Goal: Use online tool/utility: Utilize a website feature to perform a specific function

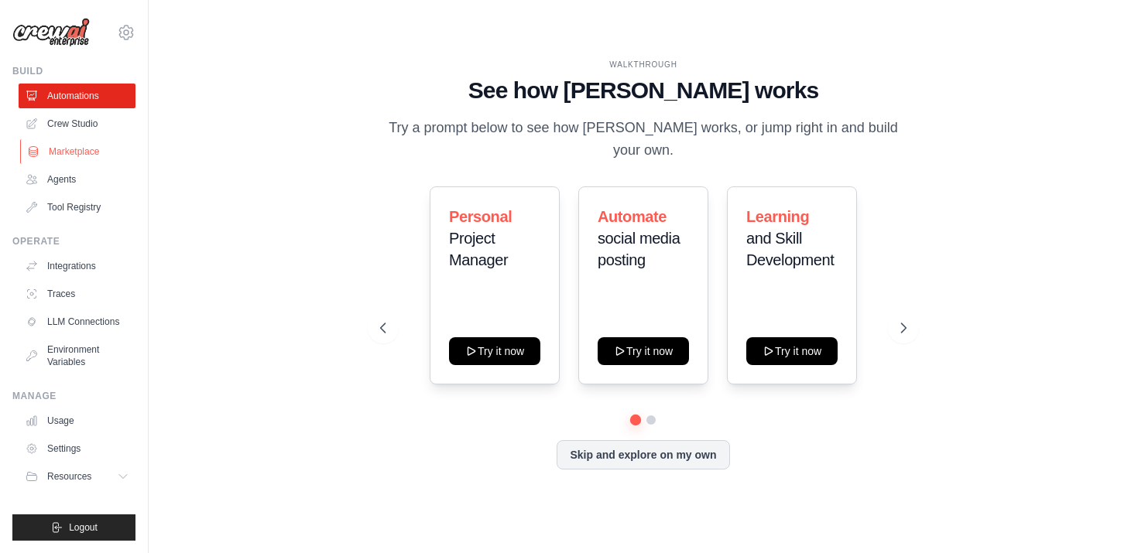
click at [60, 155] on link "Marketplace" at bounding box center [78, 151] width 117 height 25
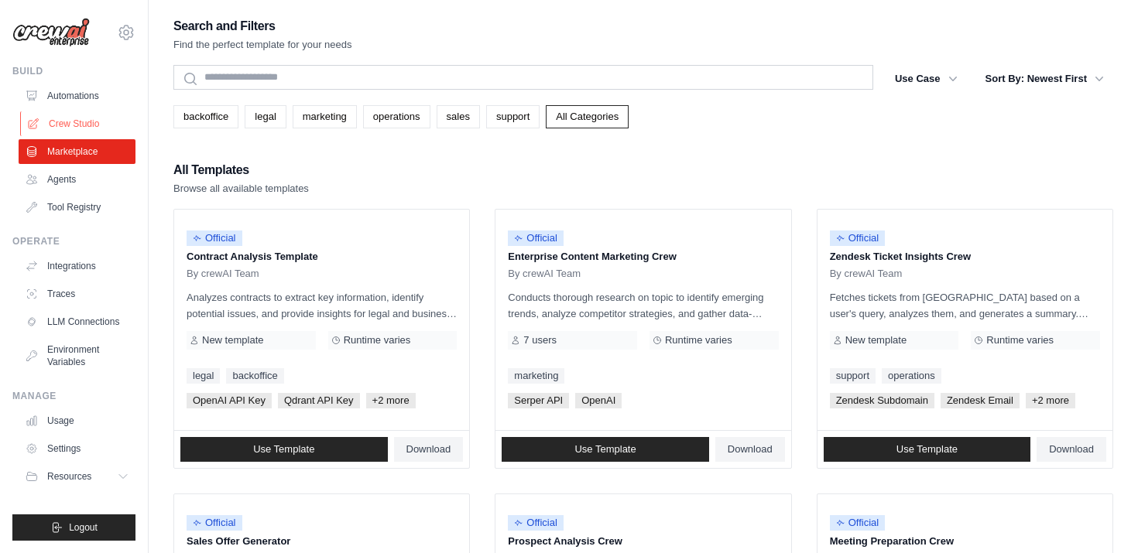
click at [61, 123] on link "Crew Studio" at bounding box center [78, 123] width 117 height 25
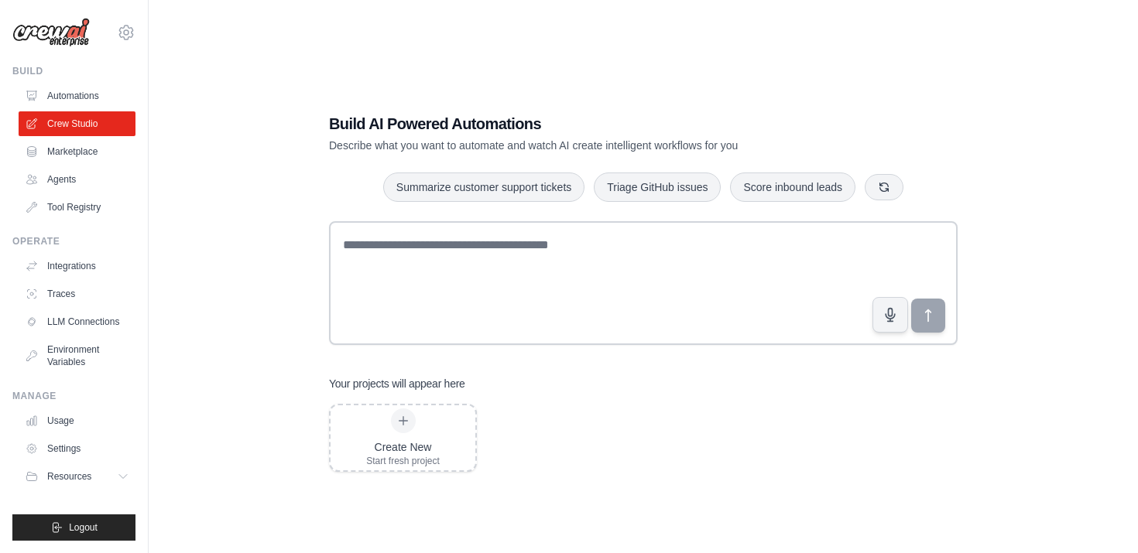
scroll to position [31, 0]
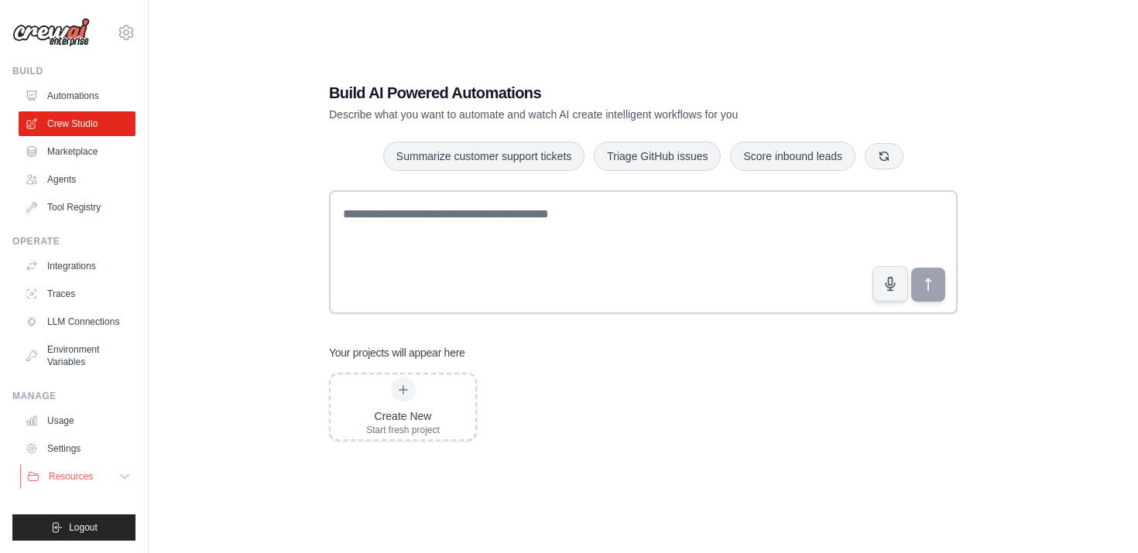
click at [85, 470] on span "Resources" at bounding box center [71, 476] width 44 height 12
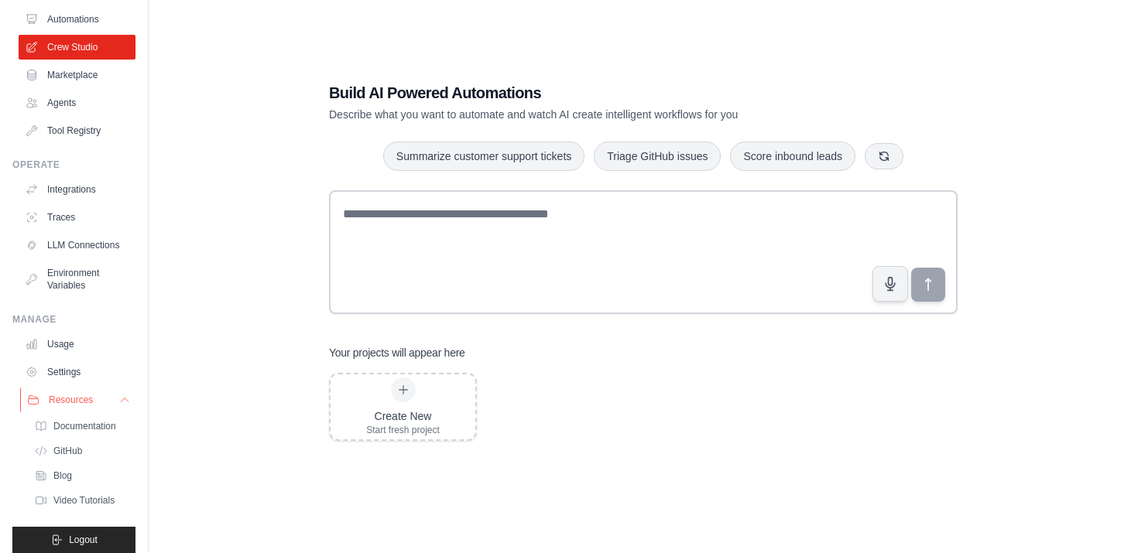
scroll to position [89, 0]
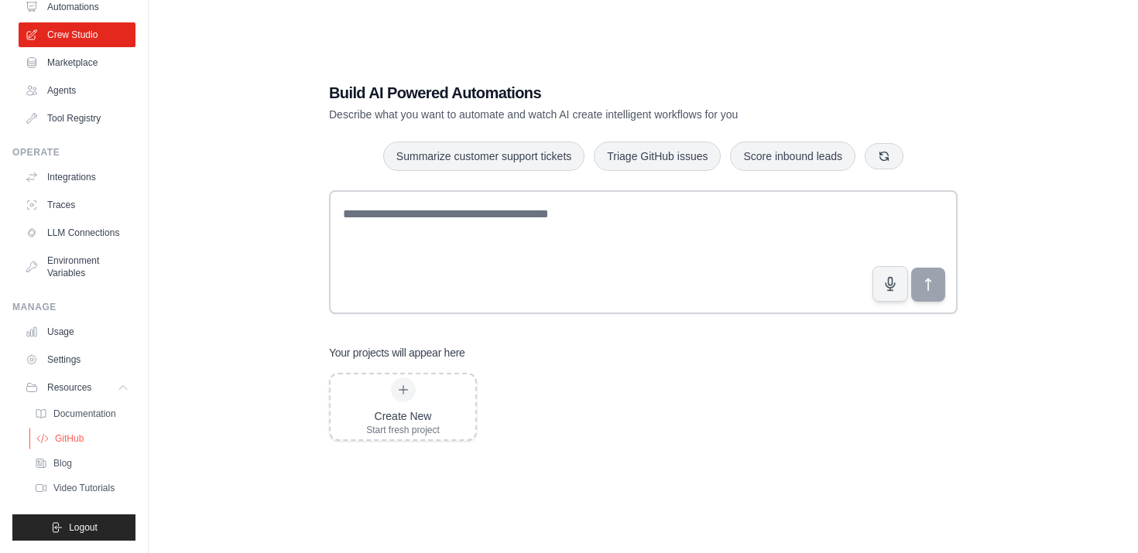
click at [51, 434] on link "GitHub" at bounding box center [83, 439] width 108 height 22
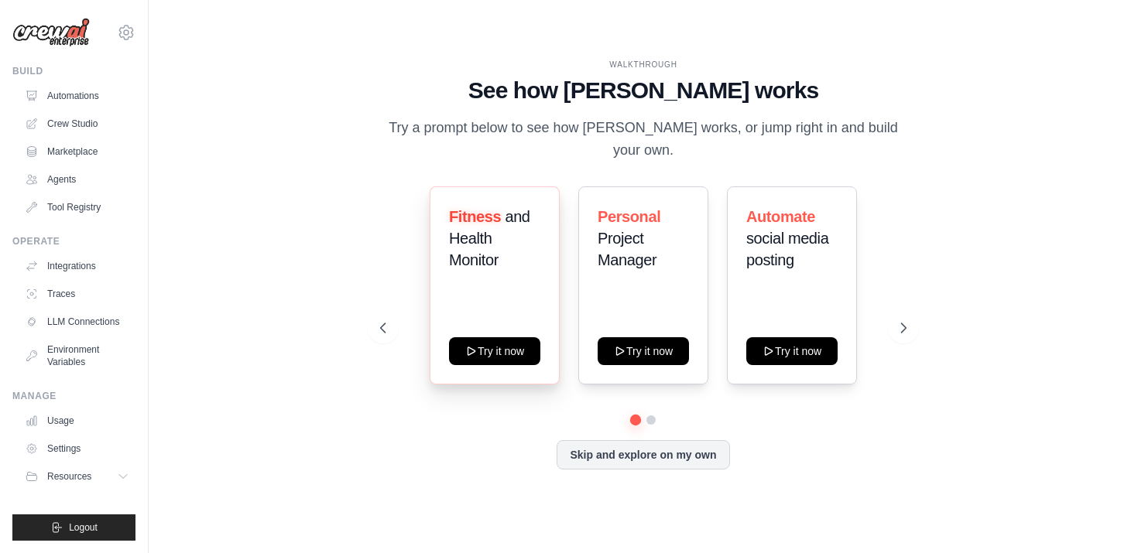
click at [484, 360] on div "Fitness and Health Monitor Try it now" at bounding box center [494, 285] width 130 height 198
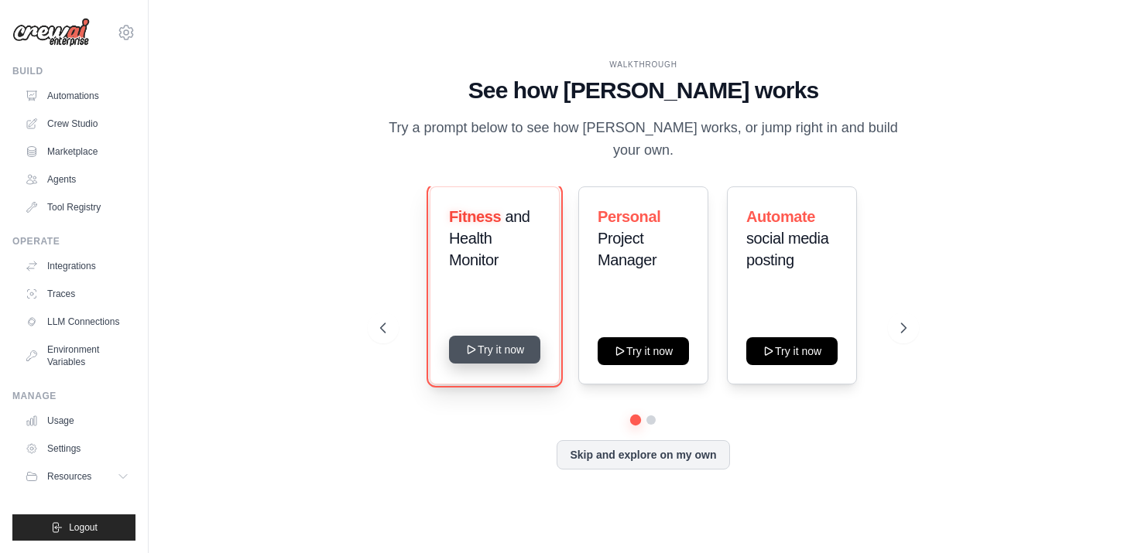
click at [481, 347] on button "Try it now" at bounding box center [494, 350] width 91 height 28
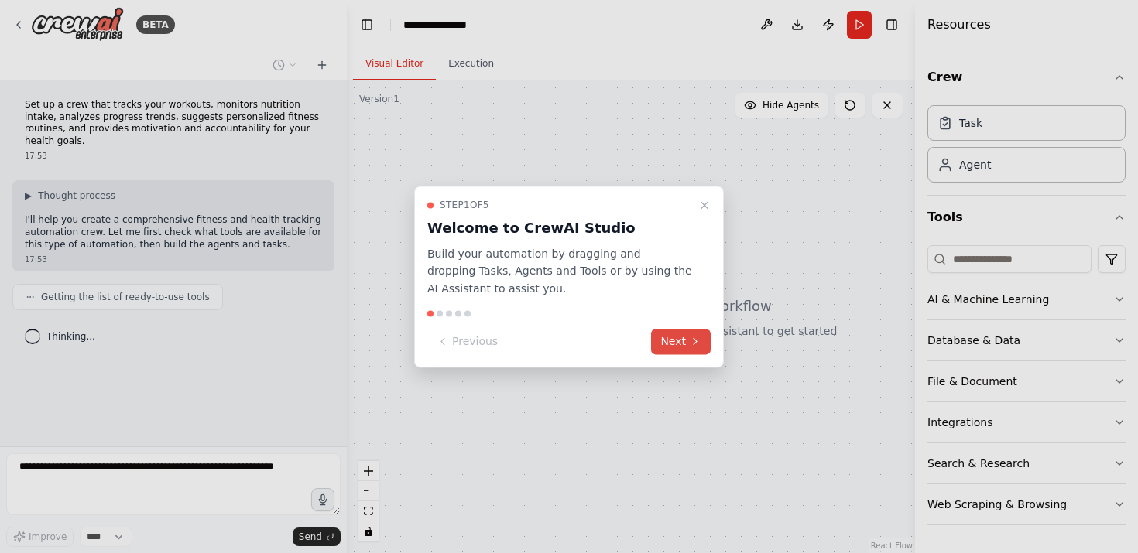
click at [681, 349] on button "Next" at bounding box center [681, 342] width 60 height 26
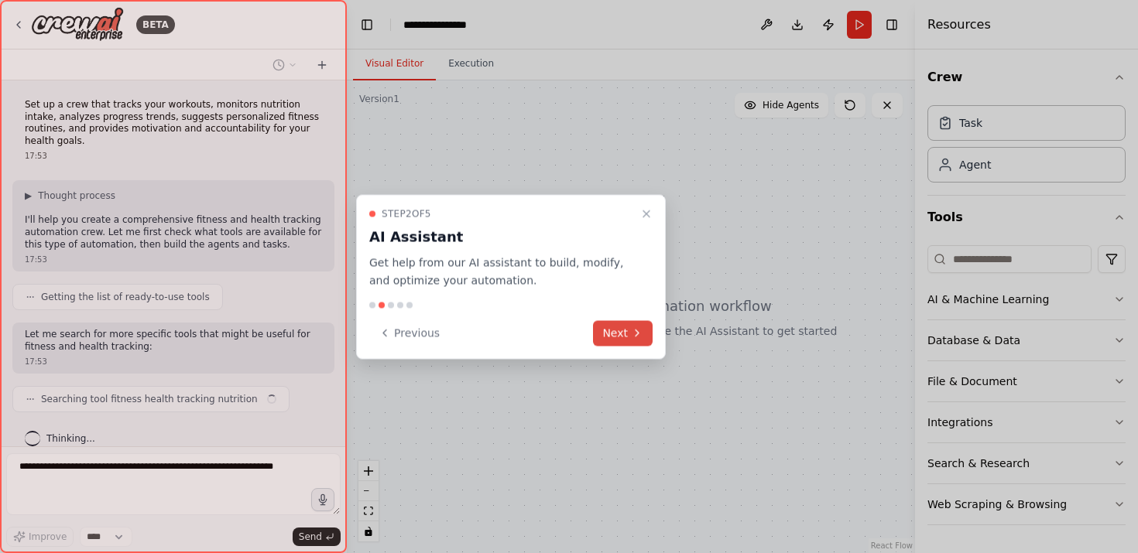
scroll to position [6, 0]
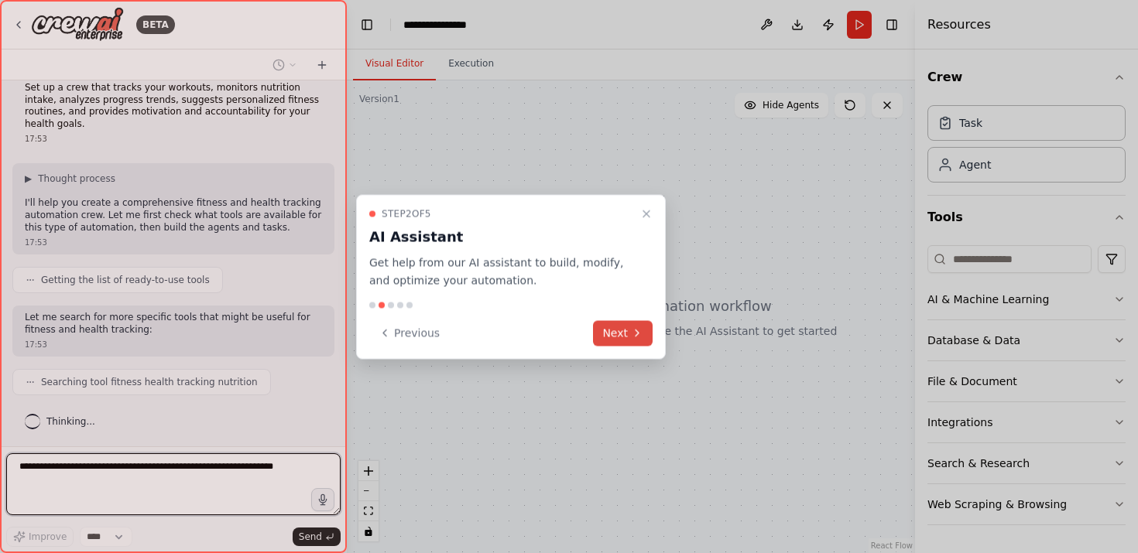
click at [614, 330] on button "Next" at bounding box center [623, 333] width 60 height 26
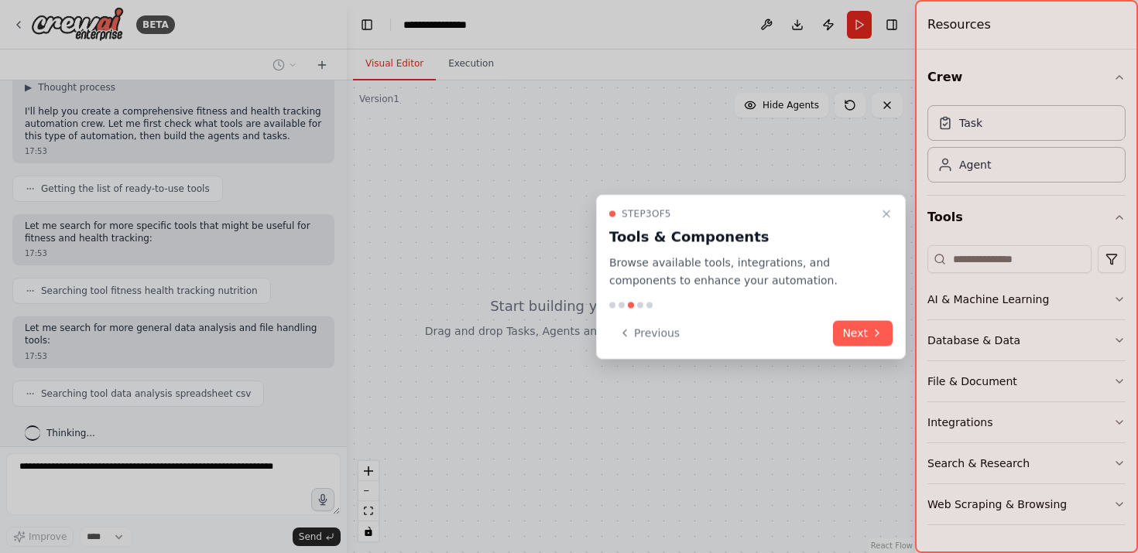
scroll to position [198, 0]
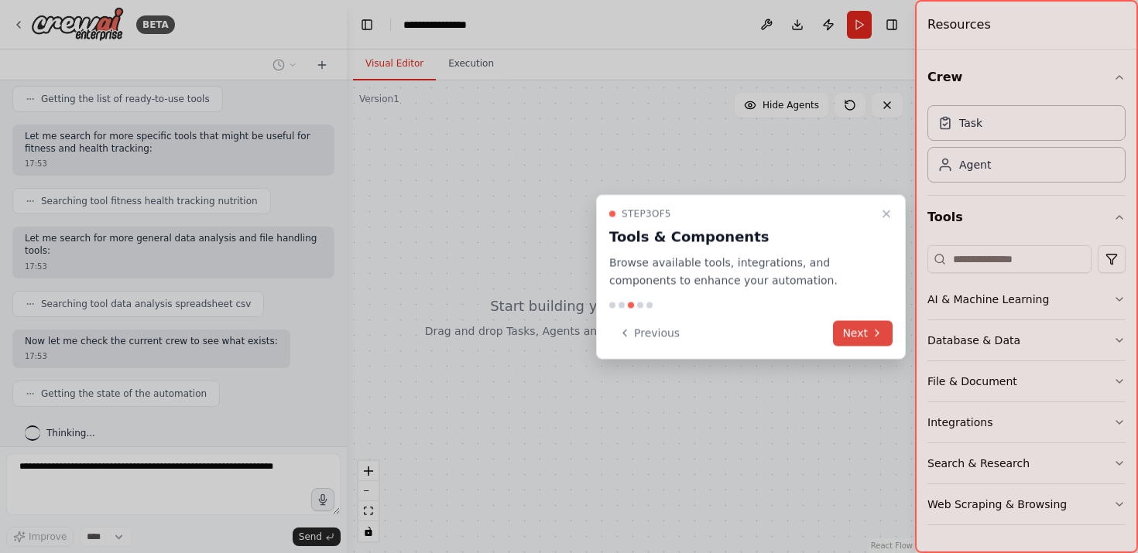
click at [861, 330] on button "Next" at bounding box center [863, 333] width 60 height 26
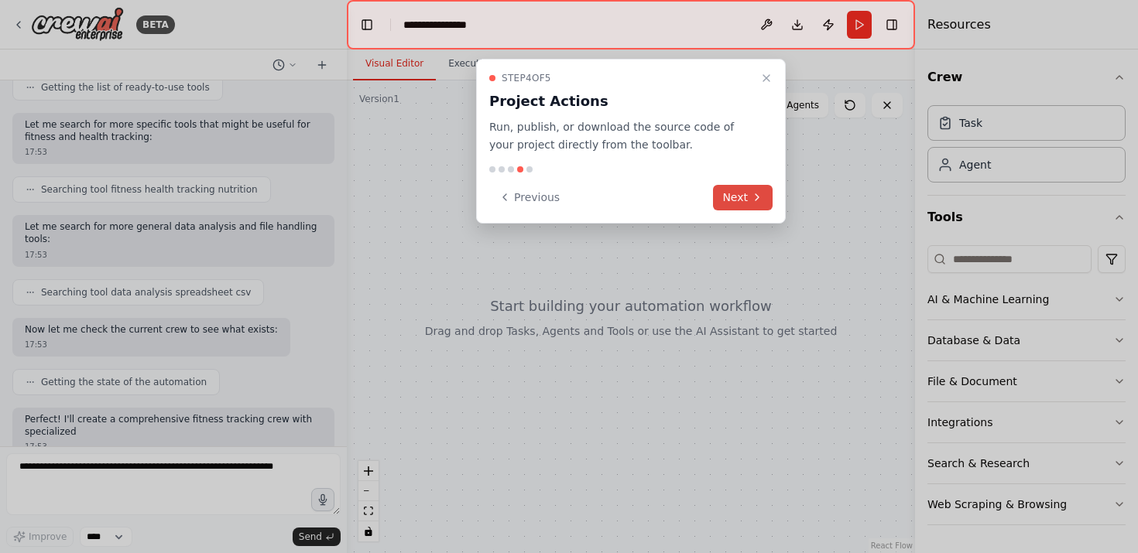
scroll to position [221, 0]
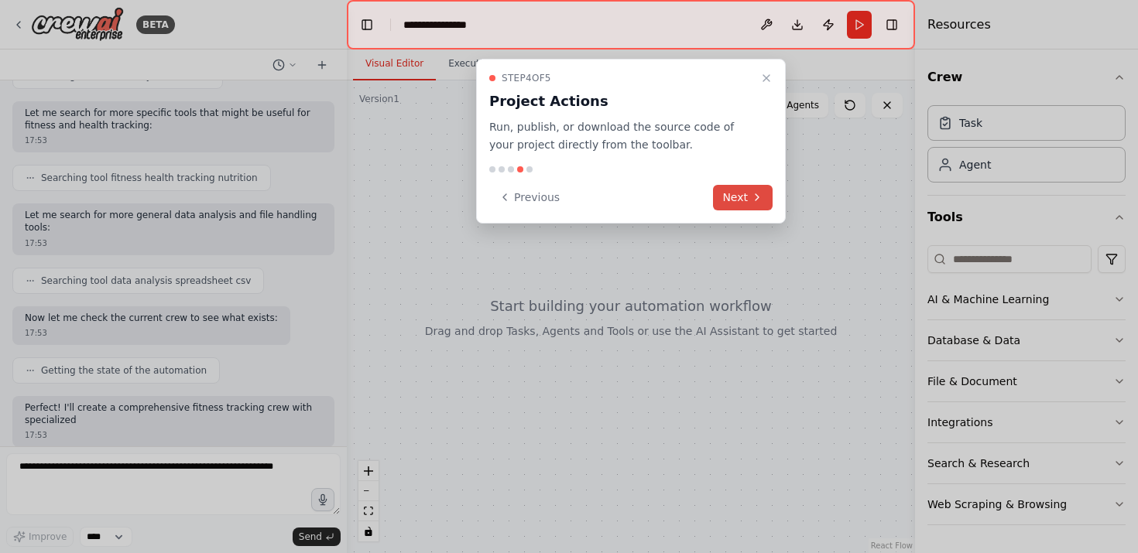
click at [736, 206] on button "Next" at bounding box center [743, 198] width 60 height 26
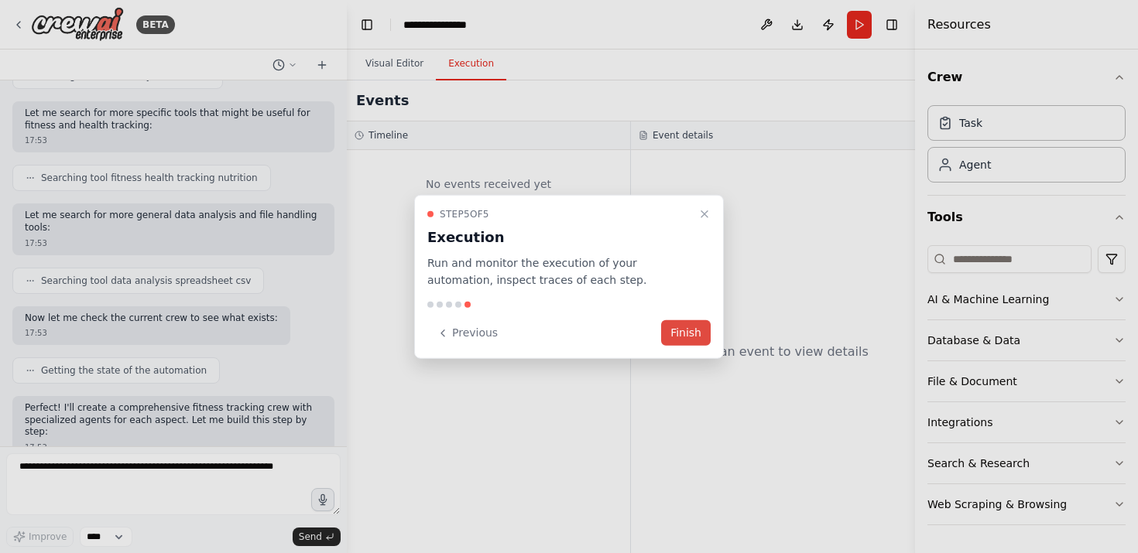
scroll to position [364, 0]
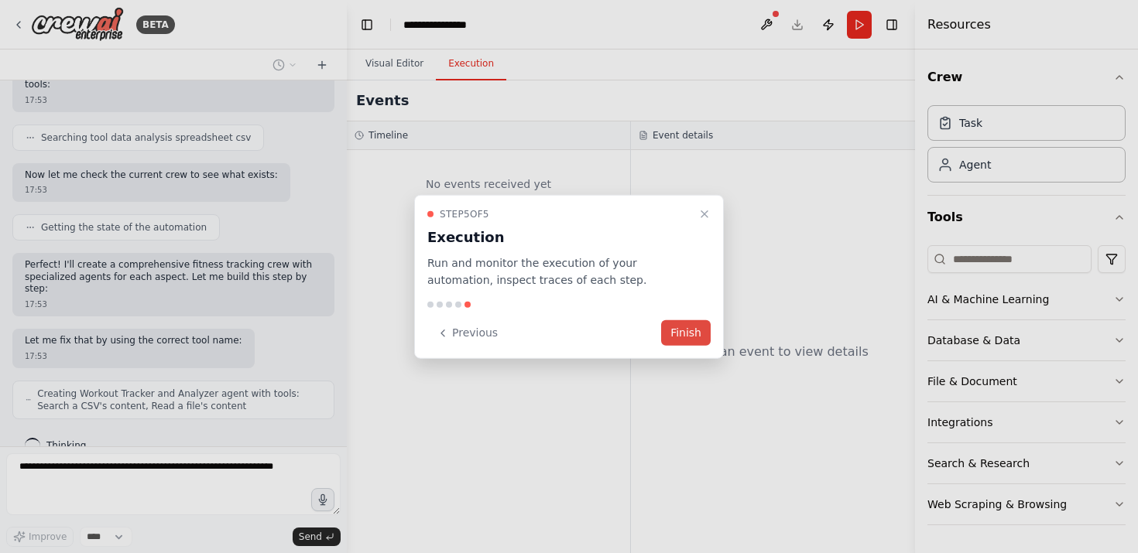
click at [688, 337] on button "Finish" at bounding box center [686, 333] width 50 height 26
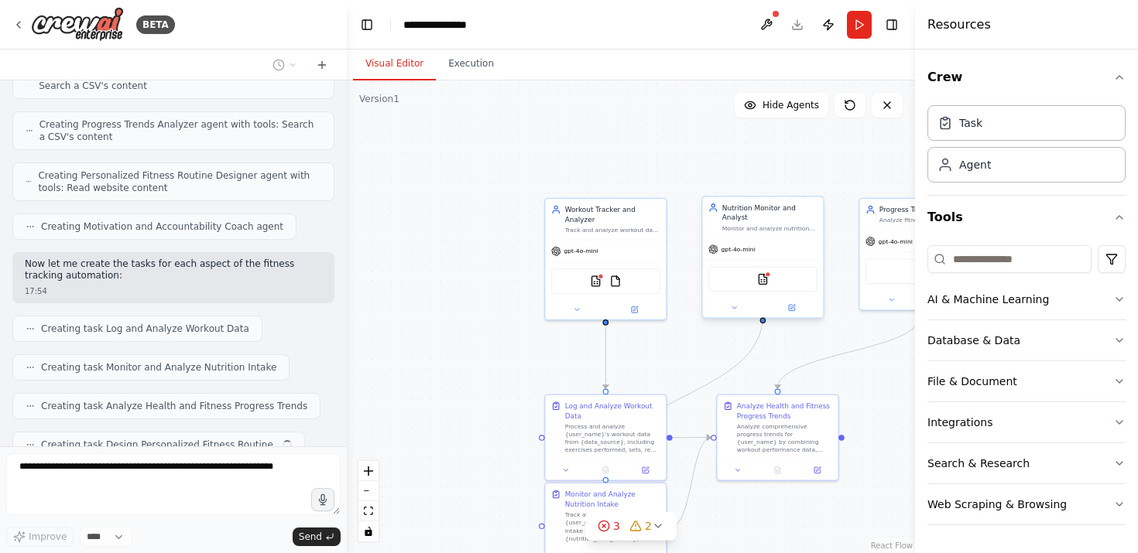
scroll to position [775, 0]
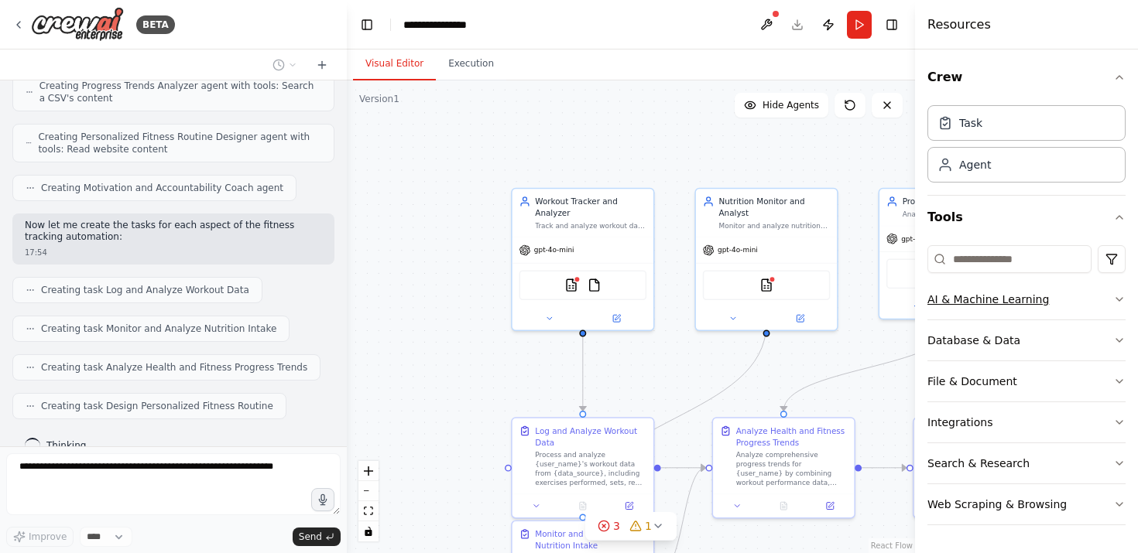
click at [975, 307] on button "AI & Machine Learning" at bounding box center [1026, 299] width 198 height 40
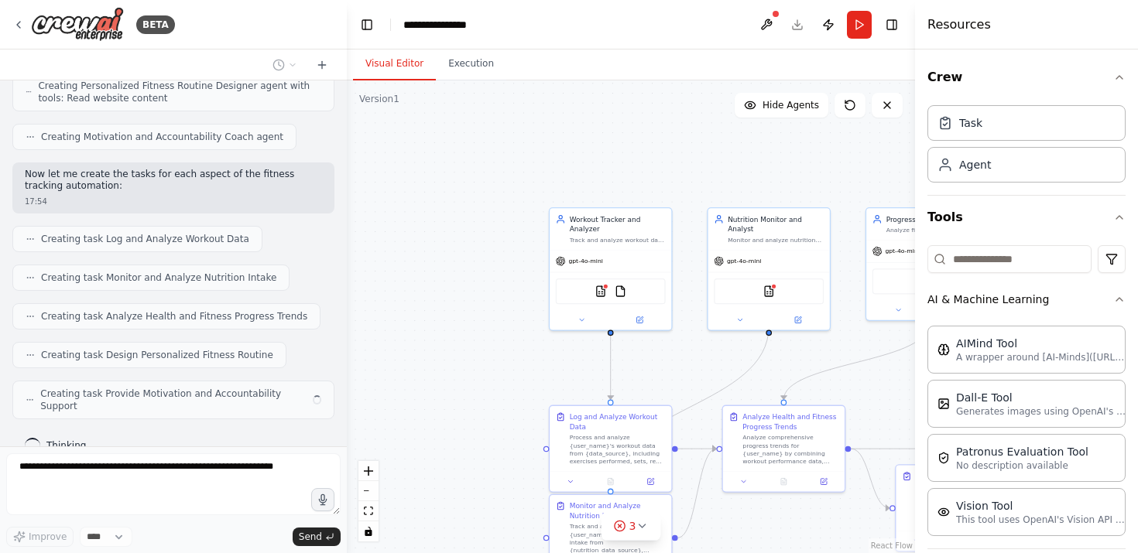
scroll to position [813, 0]
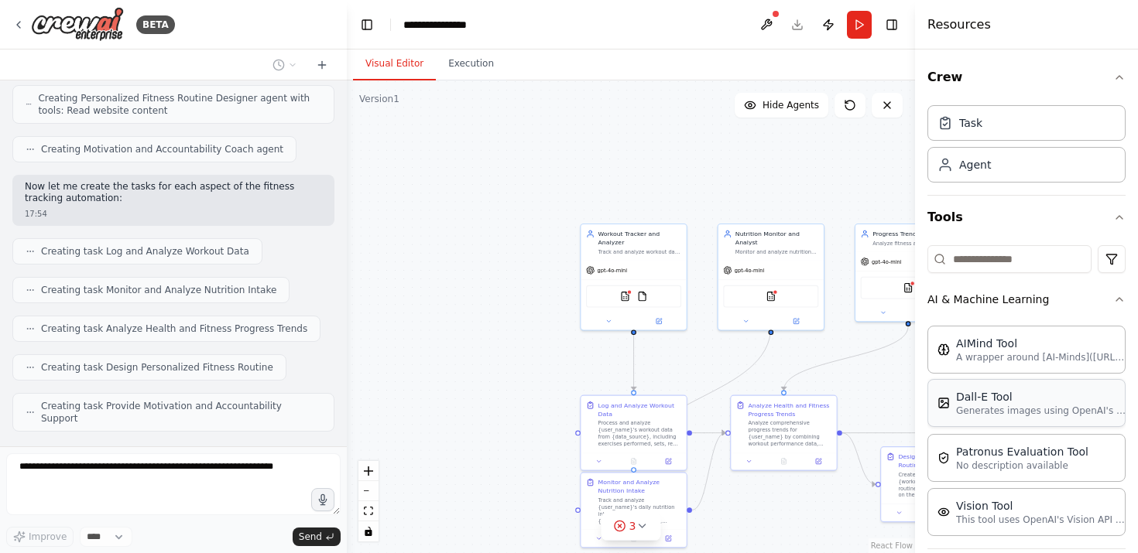
click at [969, 415] on p "Generates images using OpenAI's Dall-E model." at bounding box center [1041, 411] width 170 height 12
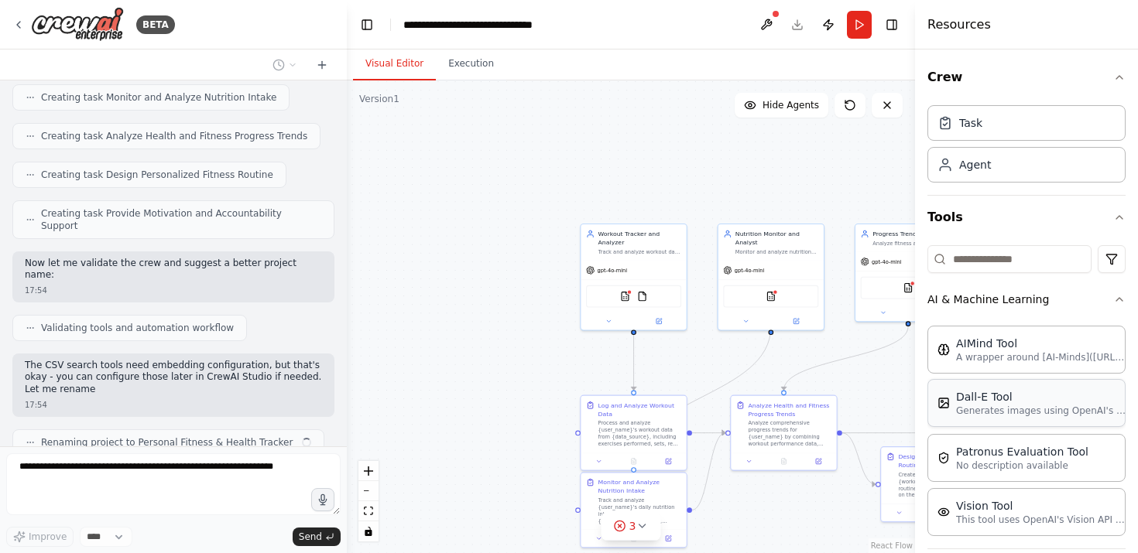
scroll to position [1018, 0]
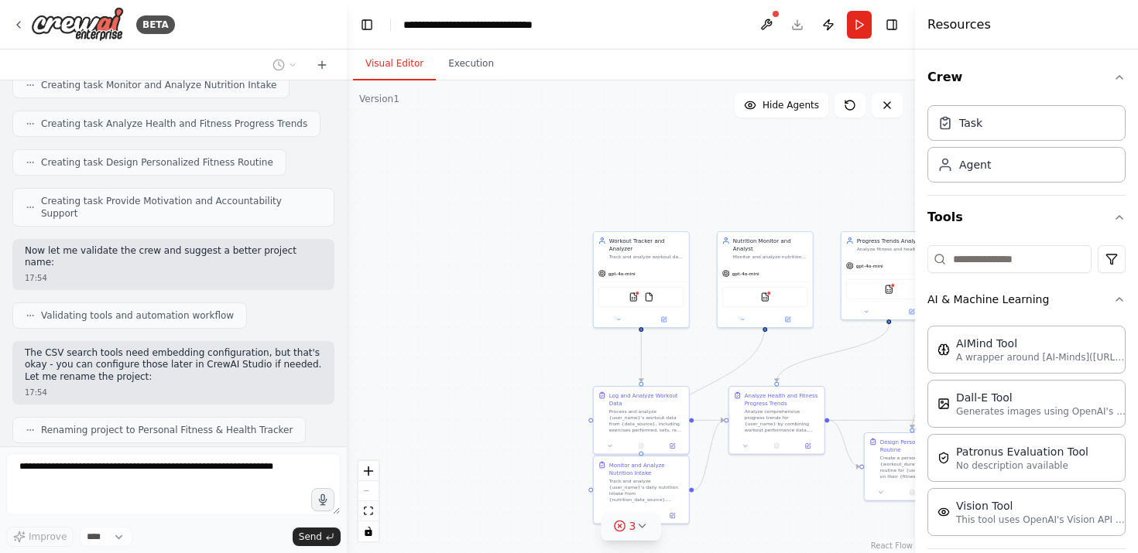
click at [644, 527] on icon at bounding box center [641, 526] width 12 height 12
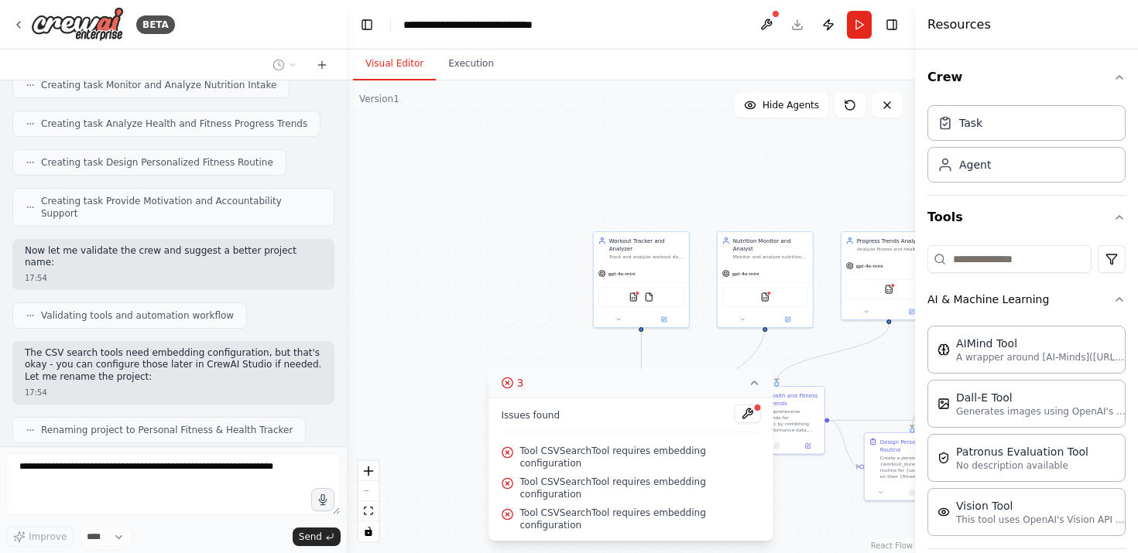
click at [505, 389] on icon at bounding box center [507, 383] width 12 height 12
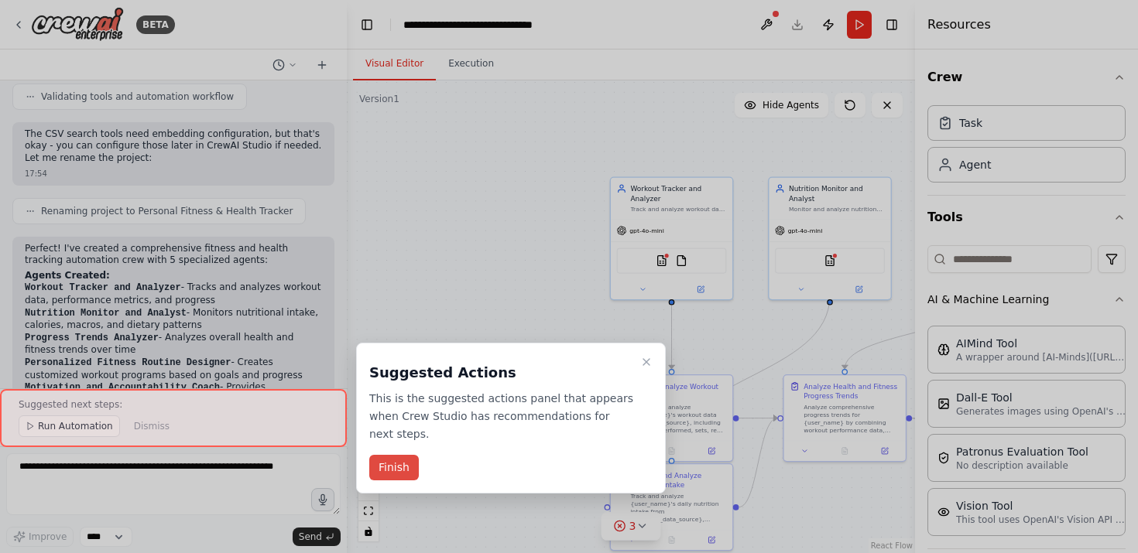
click at [404, 465] on button "Finish" at bounding box center [394, 468] width 50 height 26
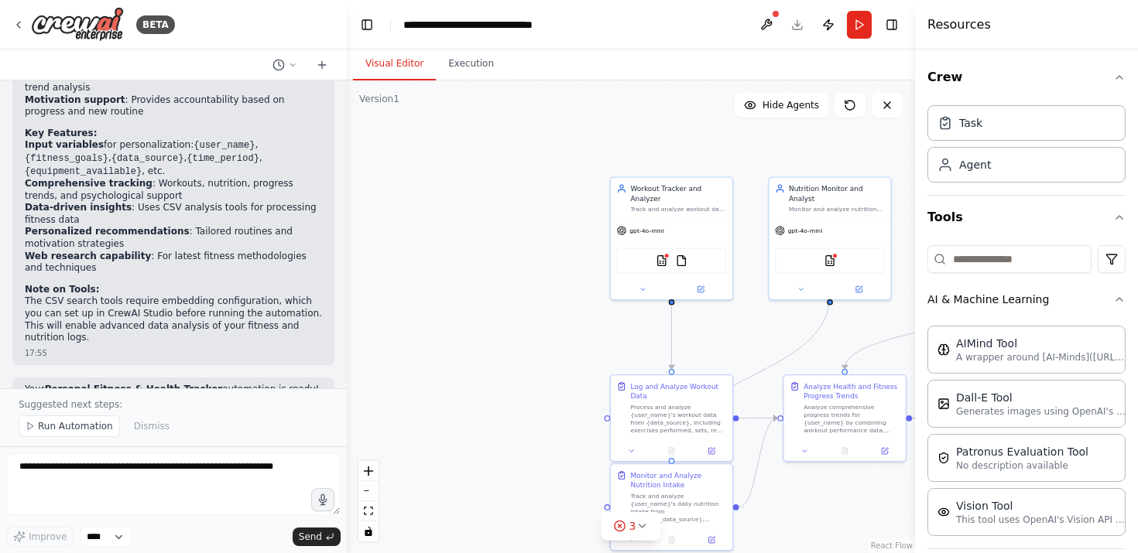
scroll to position [1544, 0]
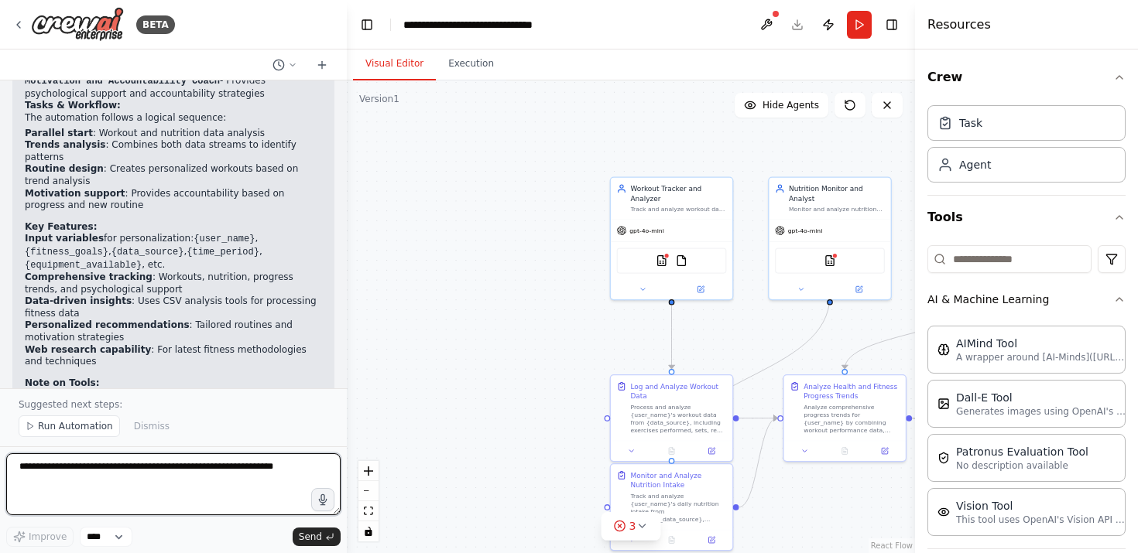
click at [140, 484] on textarea at bounding box center [173, 484] width 334 height 62
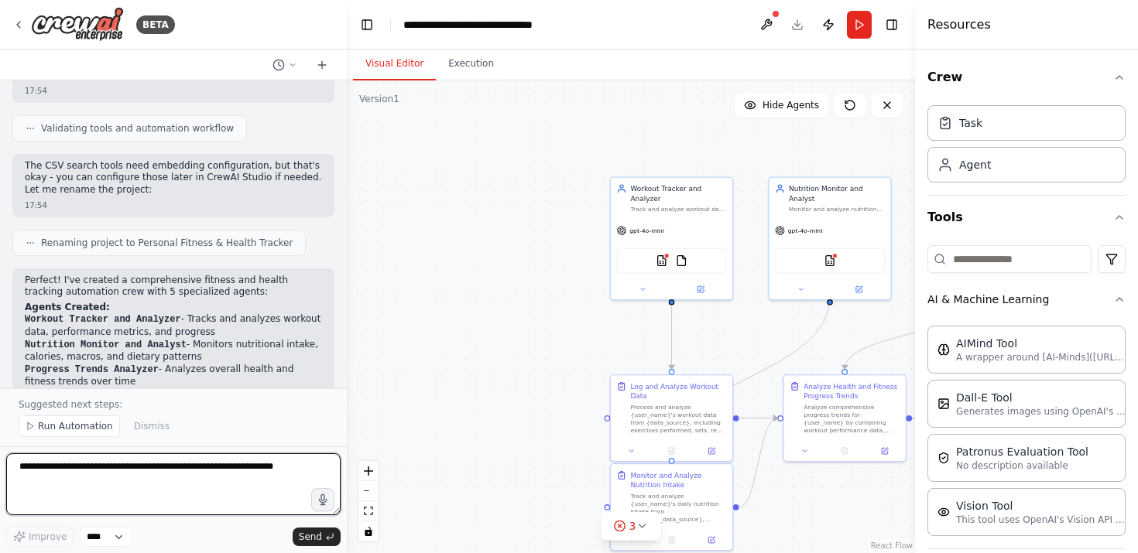
scroll to position [1135, 0]
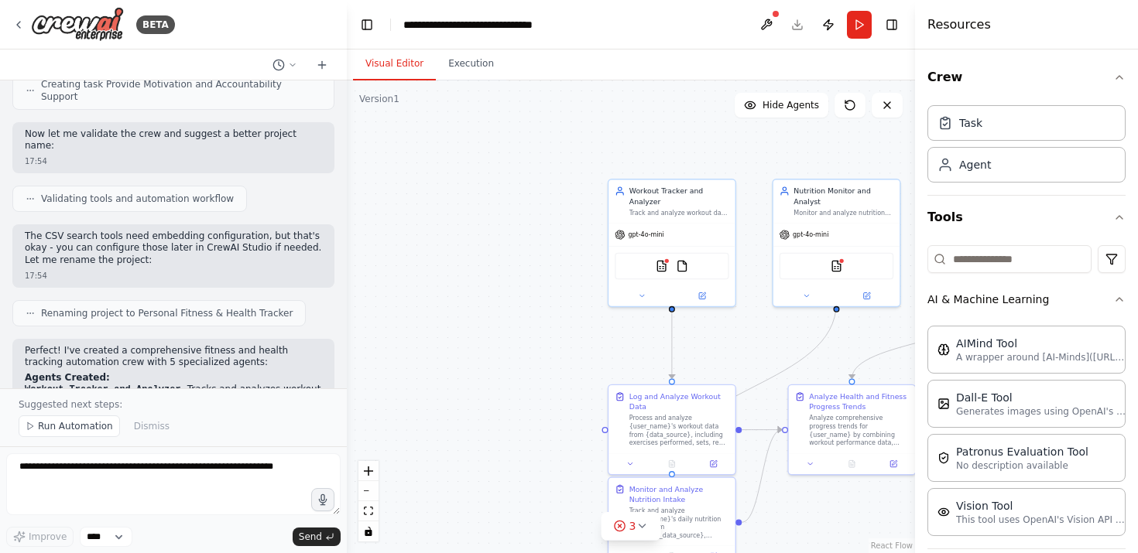
click at [798, 27] on header "**********" at bounding box center [631, 25] width 568 height 50
click at [797, 25] on header "**********" at bounding box center [631, 25] width 568 height 50
click at [762, 31] on button at bounding box center [766, 25] width 25 height 28
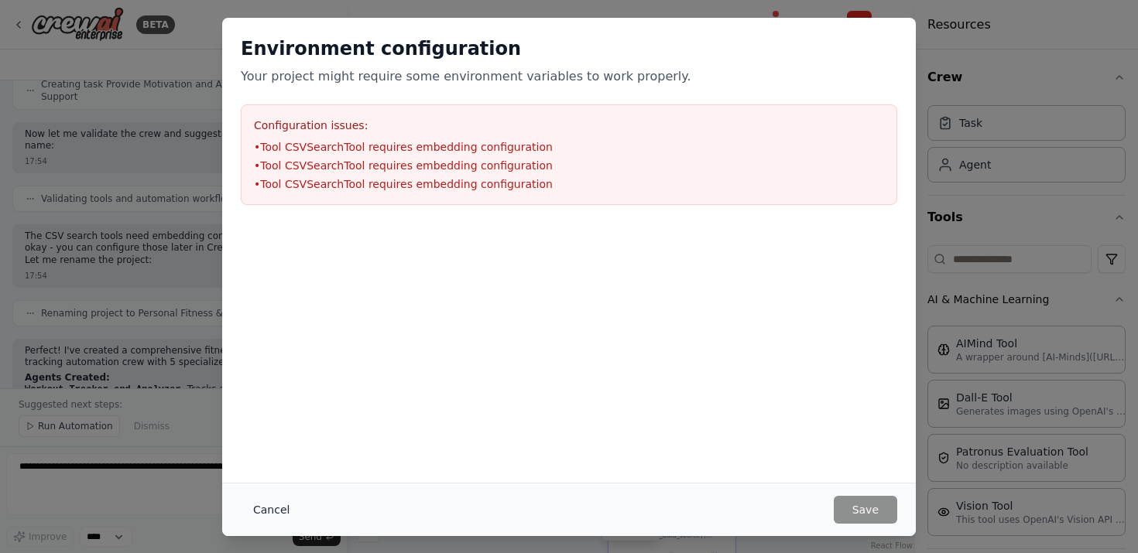
click at [260, 507] on button "Cancel" at bounding box center [271, 510] width 61 height 28
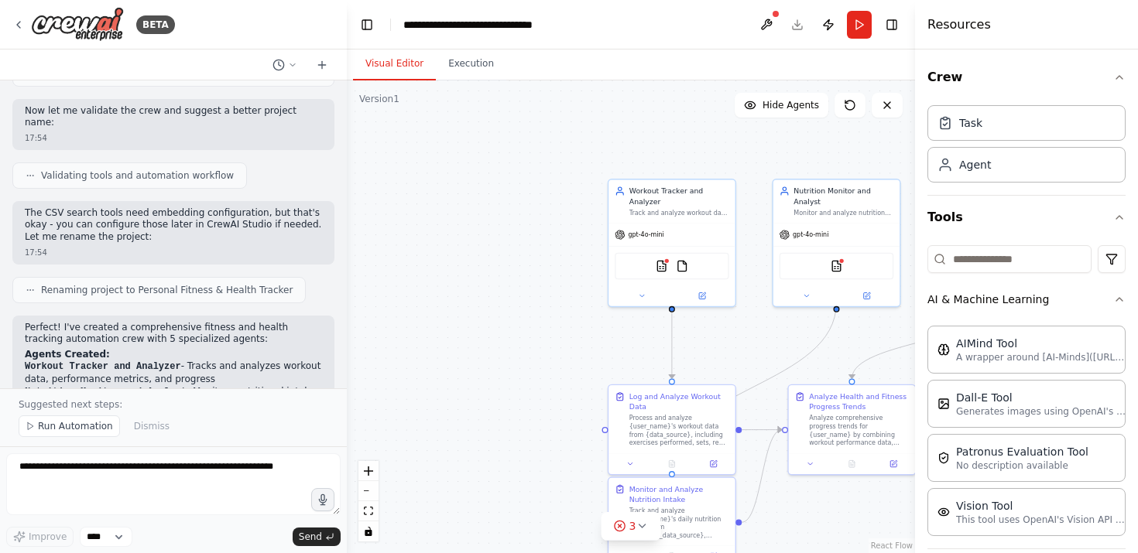
scroll to position [1168, 0]
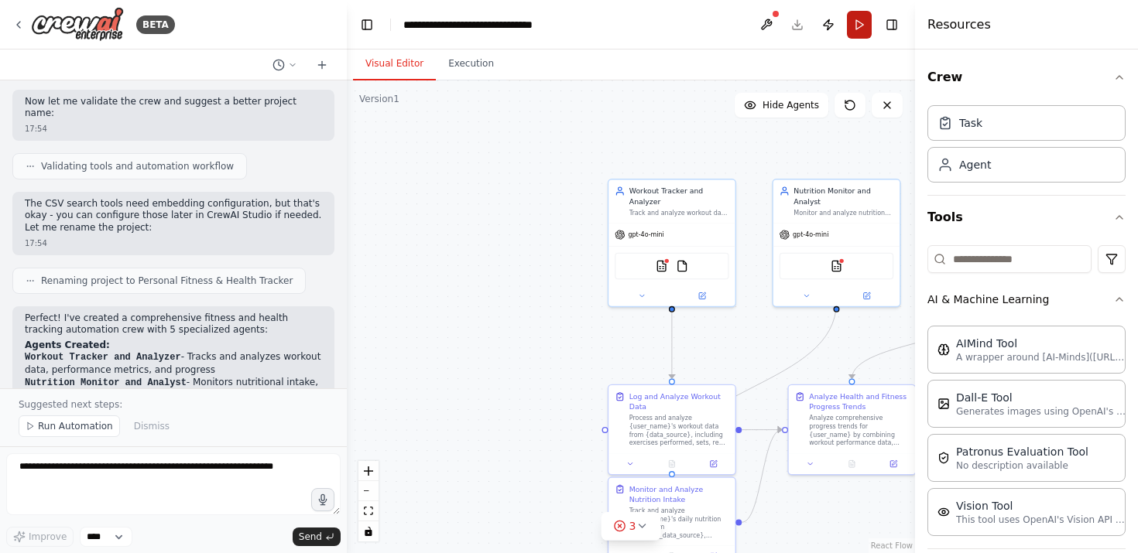
click at [855, 33] on button "Run" at bounding box center [859, 25] width 25 height 28
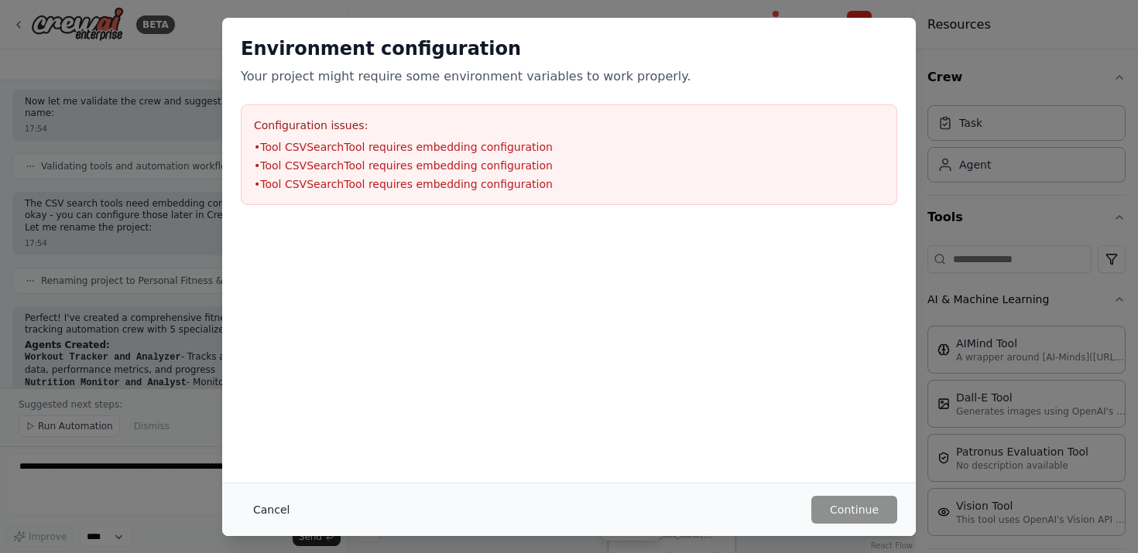
click at [271, 507] on button "Cancel" at bounding box center [271, 510] width 61 height 28
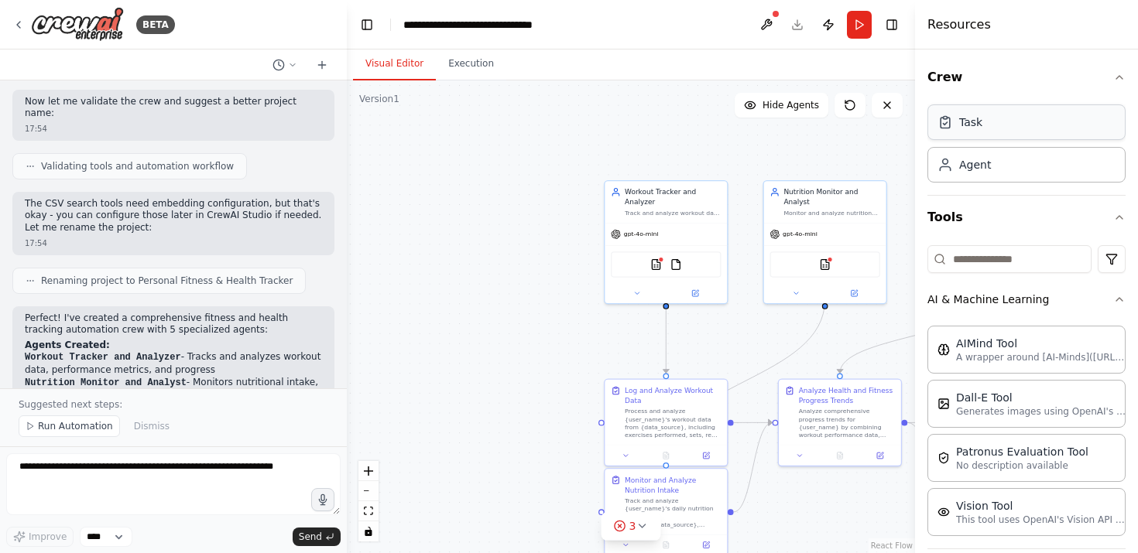
click at [958, 125] on div "Task" at bounding box center [959, 122] width 45 height 15
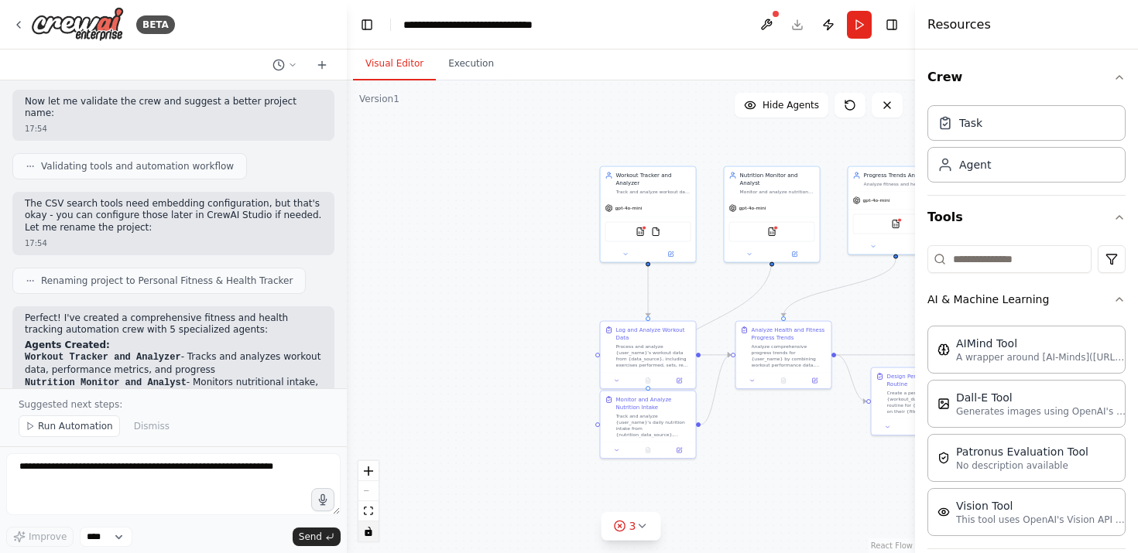
click at [368, 532] on icon "toggle interactivity" at bounding box center [368, 531] width 9 height 9
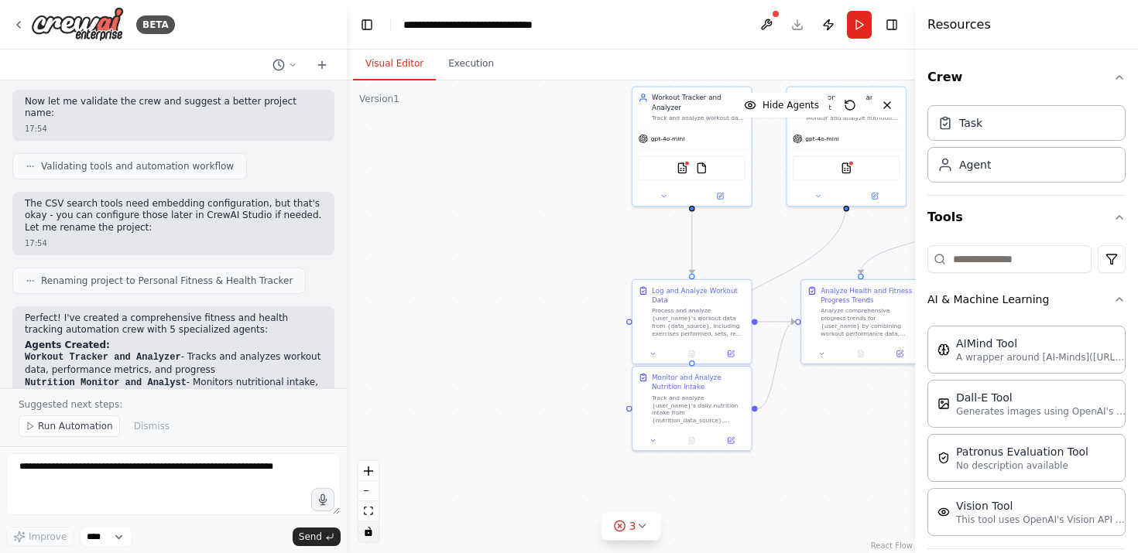
click at [802, 26] on header "**********" at bounding box center [631, 25] width 568 height 50
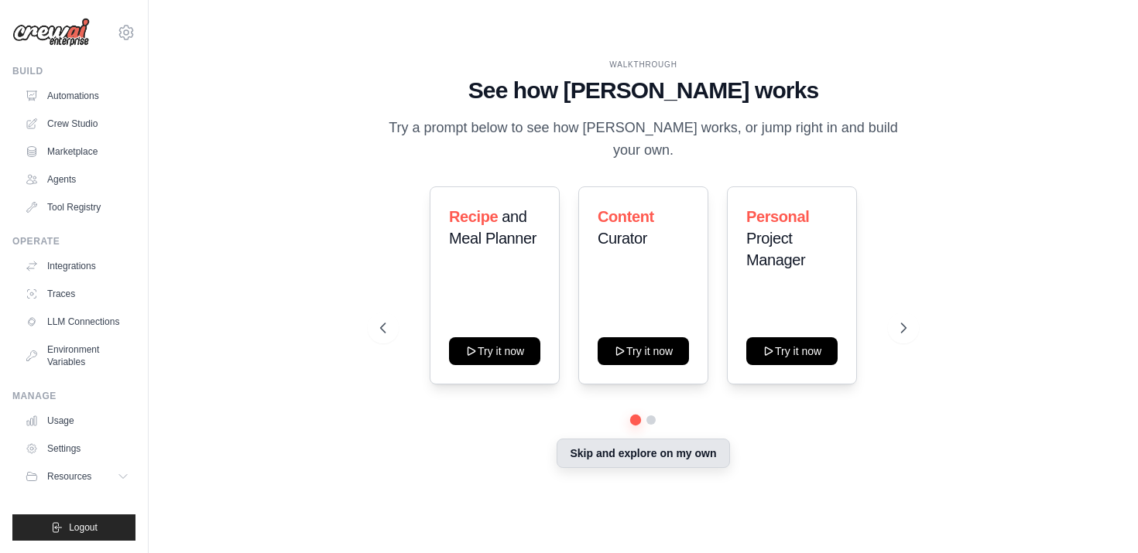
click at [704, 443] on button "Skip and explore on my own" at bounding box center [642, 453] width 173 height 29
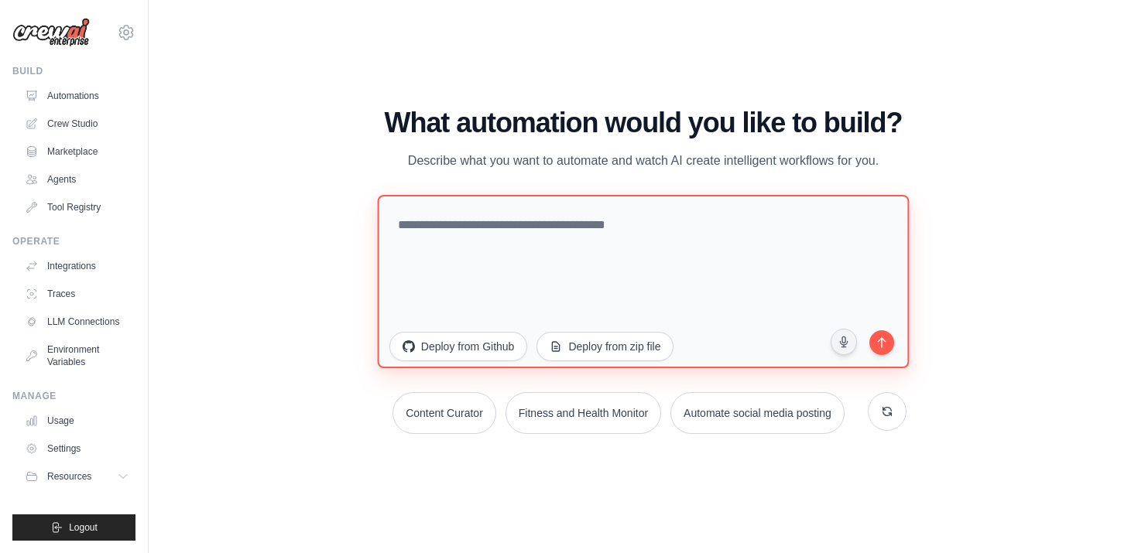
click at [583, 227] on textarea at bounding box center [643, 280] width 532 height 173
